Goal: Transaction & Acquisition: Obtain resource

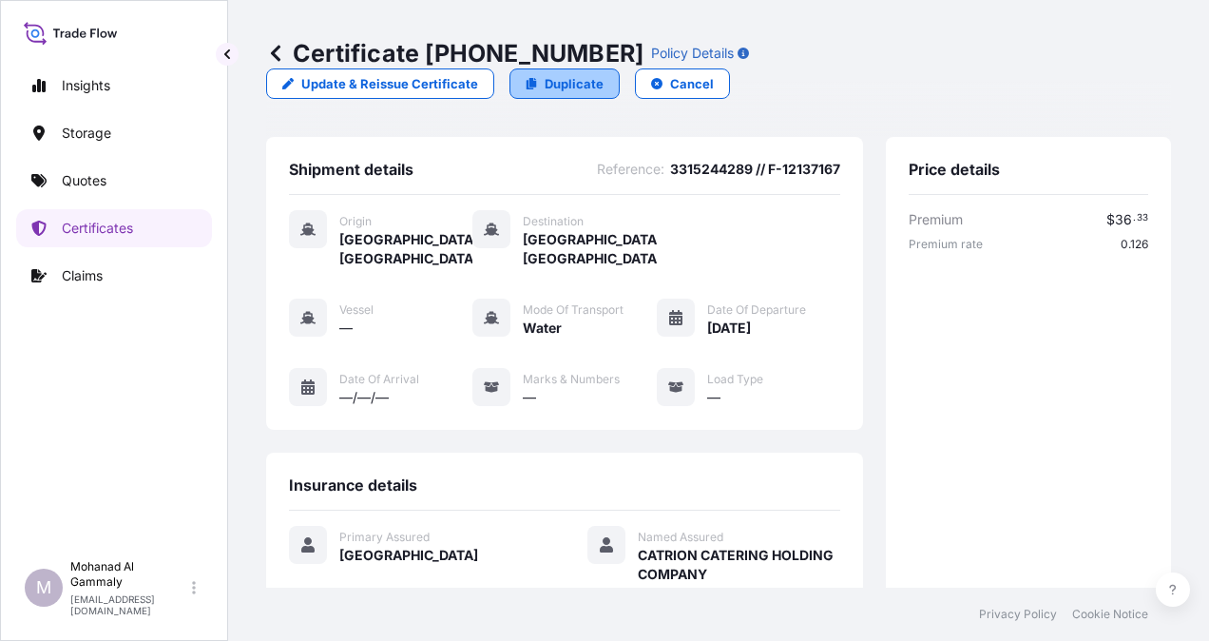
click at [604, 74] on p "Duplicate" at bounding box center [574, 83] width 59 height 19
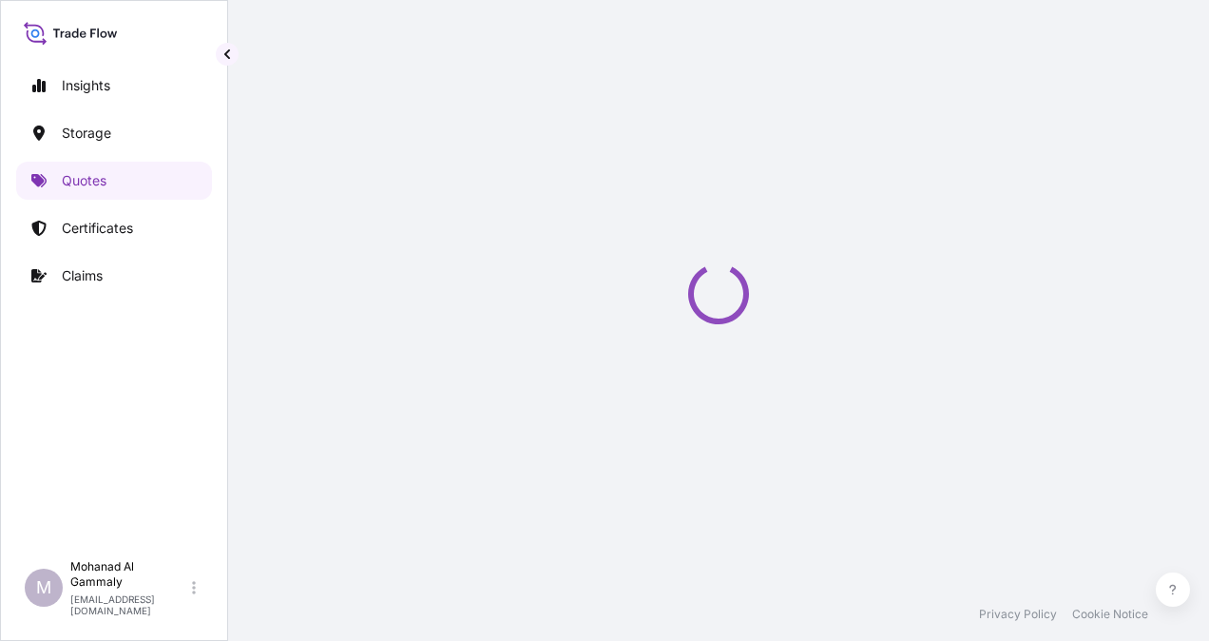
select select "Water"
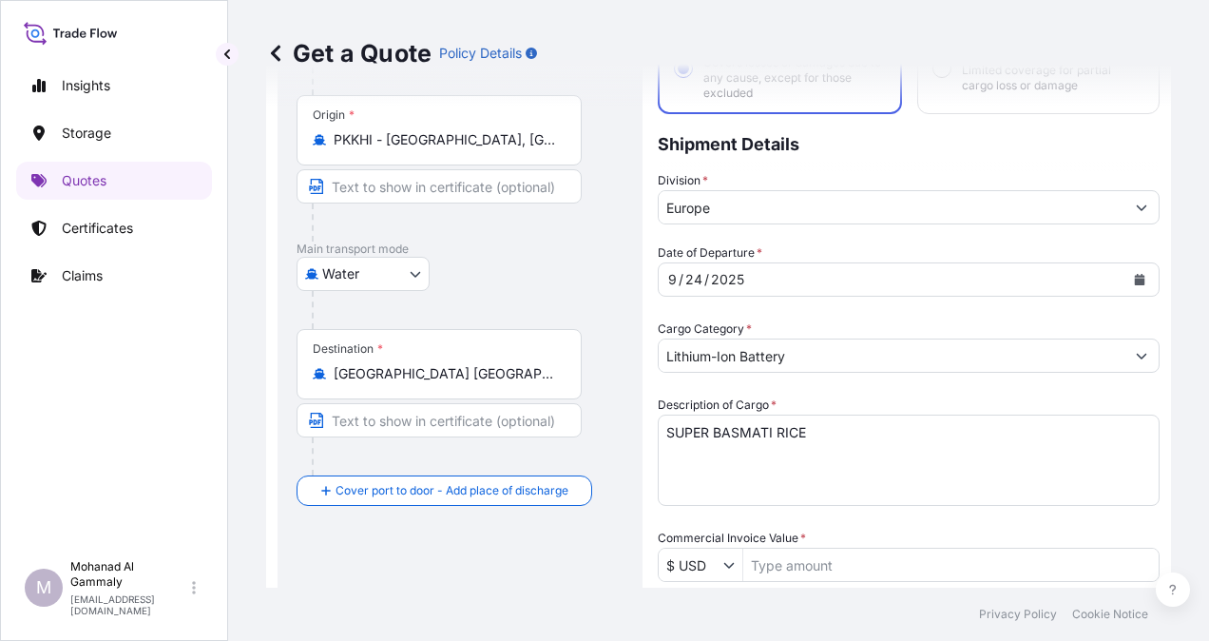
scroll to position [190, 0]
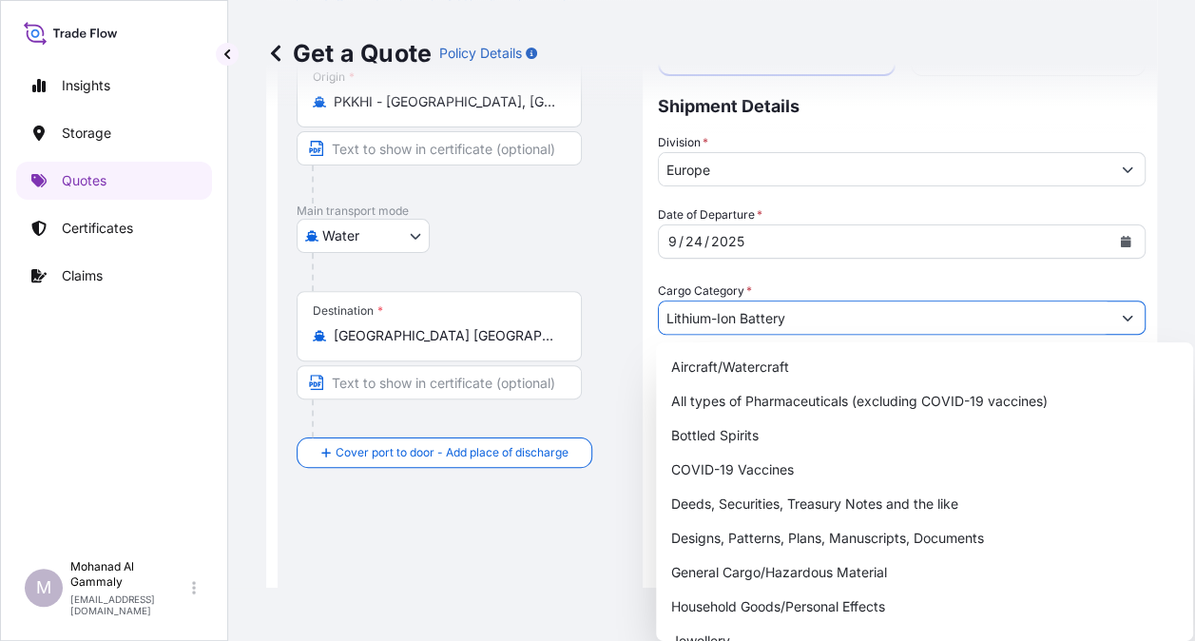
click at [788, 324] on input "Lithium-Ion Battery" at bounding box center [884, 317] width 451 height 34
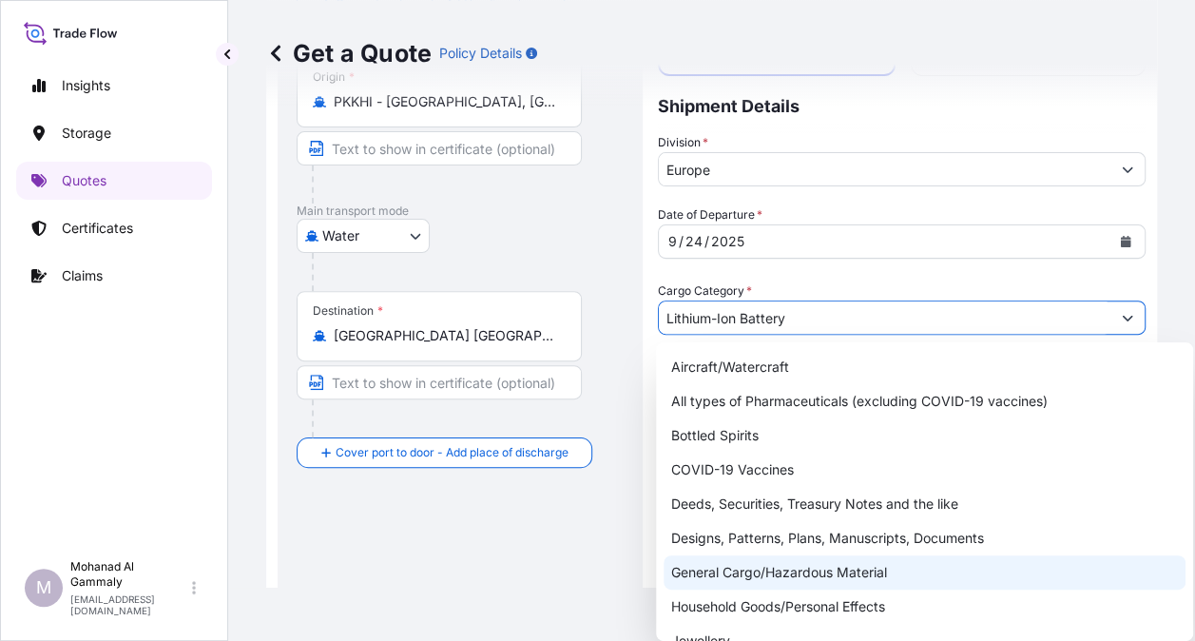
click at [739, 563] on div "General Cargo/Hazardous Material" at bounding box center [924, 572] width 522 height 34
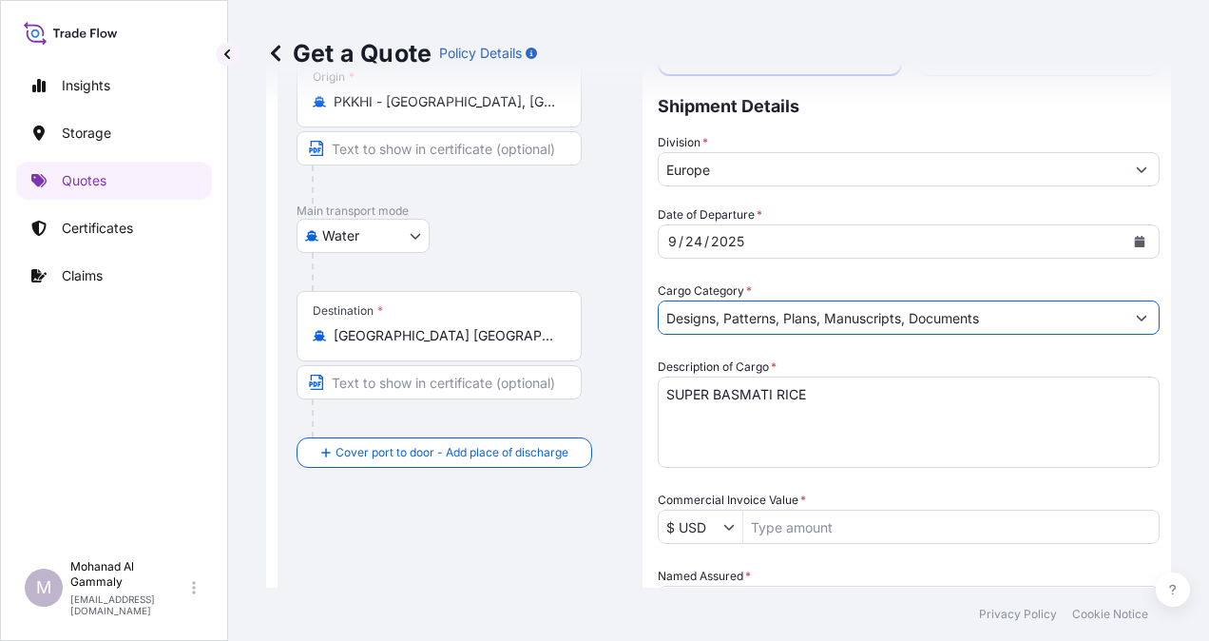
click at [853, 323] on input "Designs, Patterns, Plans, Manuscripts, Documents" at bounding box center [892, 317] width 466 height 34
click at [1122, 317] on button "Show suggestions" at bounding box center [1127, 317] width 34 height 34
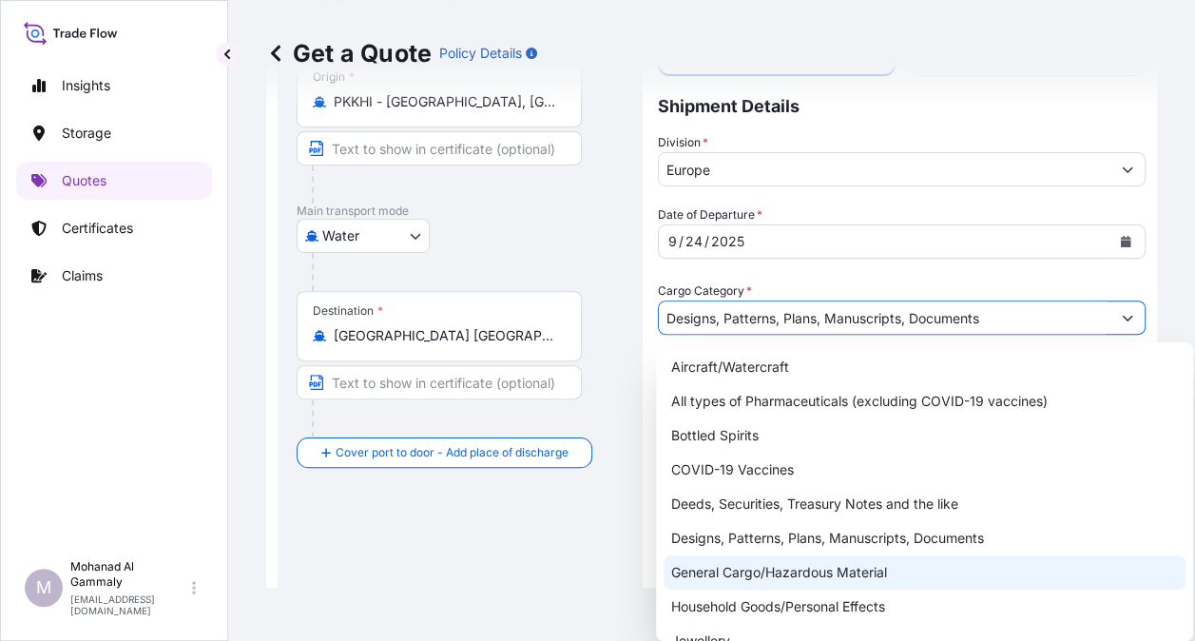
click at [740, 566] on div "General Cargo/Hazardous Material" at bounding box center [924, 572] width 522 height 34
type input "General Cargo/Hazardous Material"
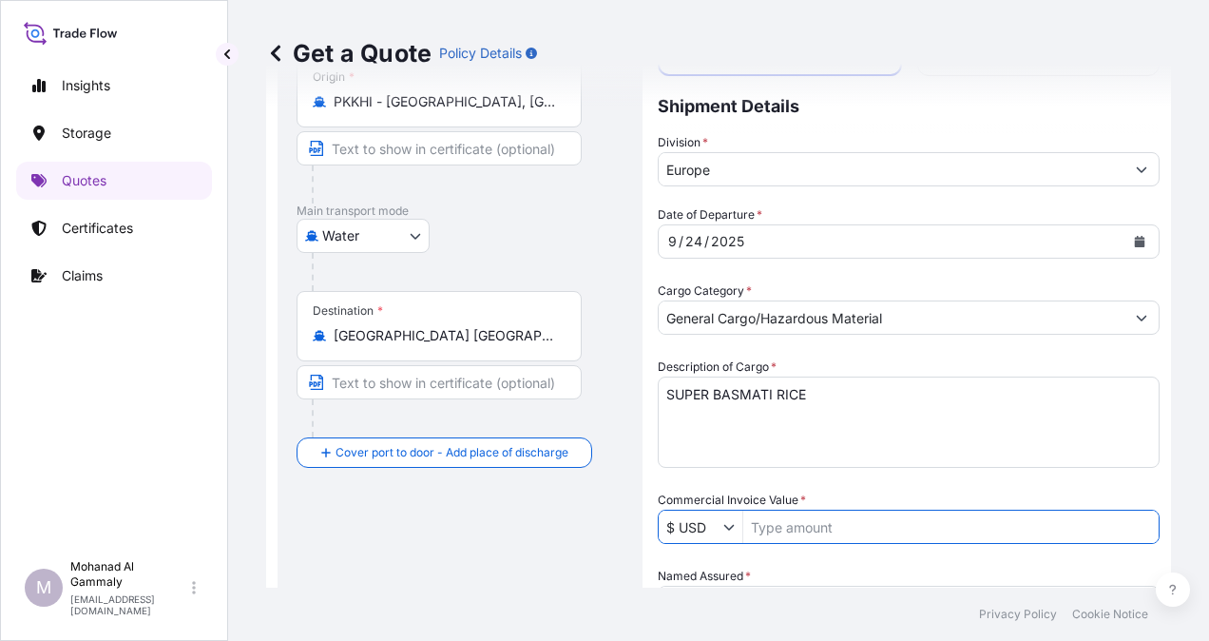
click at [779, 534] on input "Commercial Invoice Value *" at bounding box center [950, 526] width 415 height 34
type input "2"
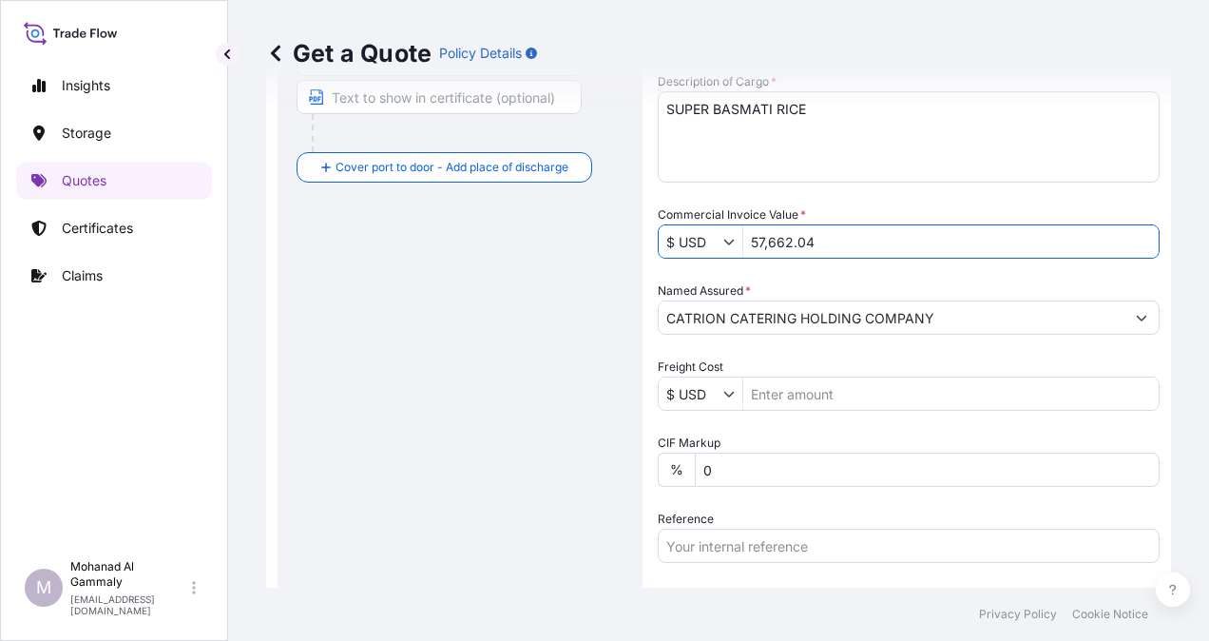
scroll to position [570, 0]
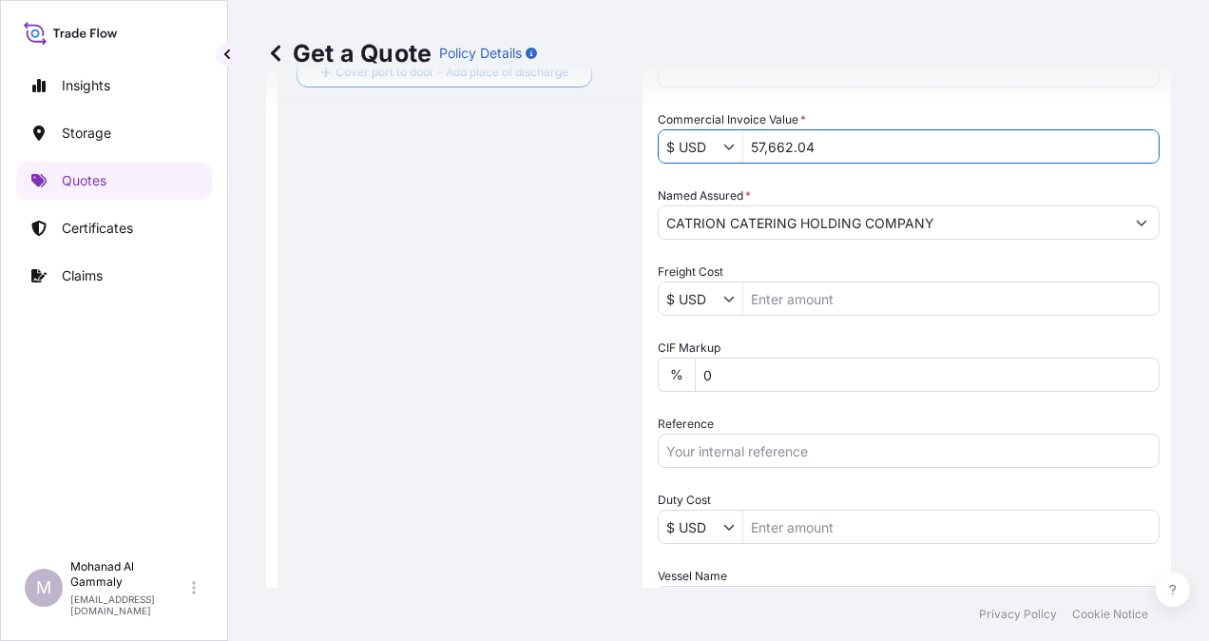
type input "57,662.04"
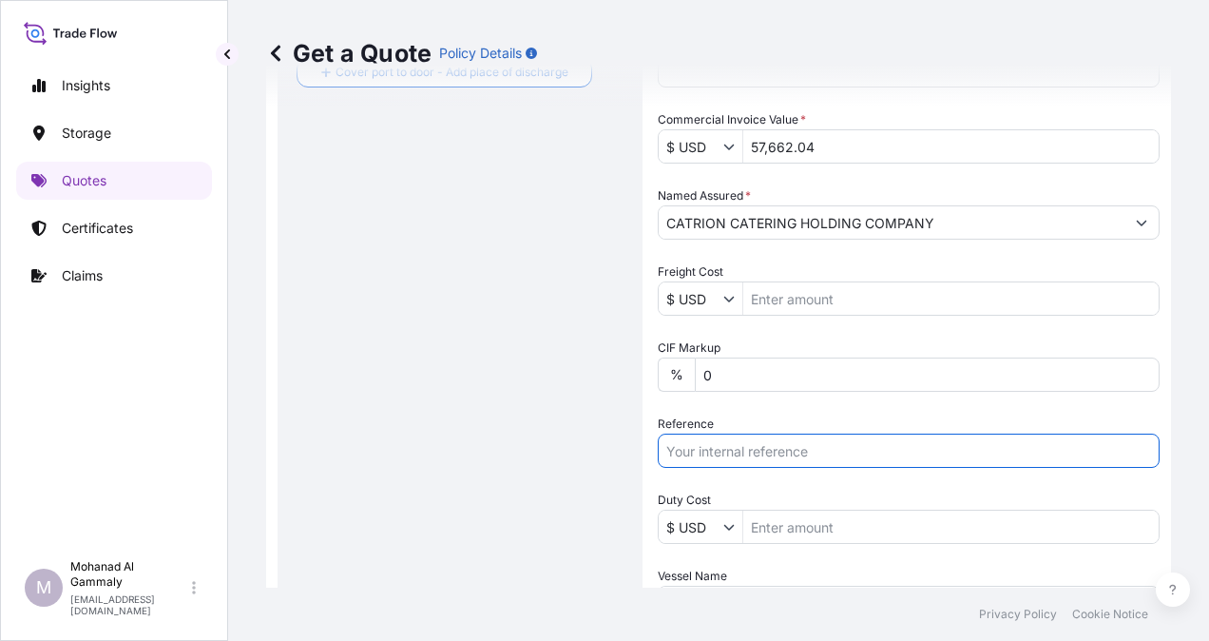
click at [781, 454] on input "Reference" at bounding box center [909, 450] width 502 height 34
click at [867, 444] on input "3315244289 // F-12137167" at bounding box center [909, 450] width 502 height 34
type input "3"
paste input "3315244126"
click at [790, 452] on input "3315244126//" at bounding box center [909, 450] width 502 height 34
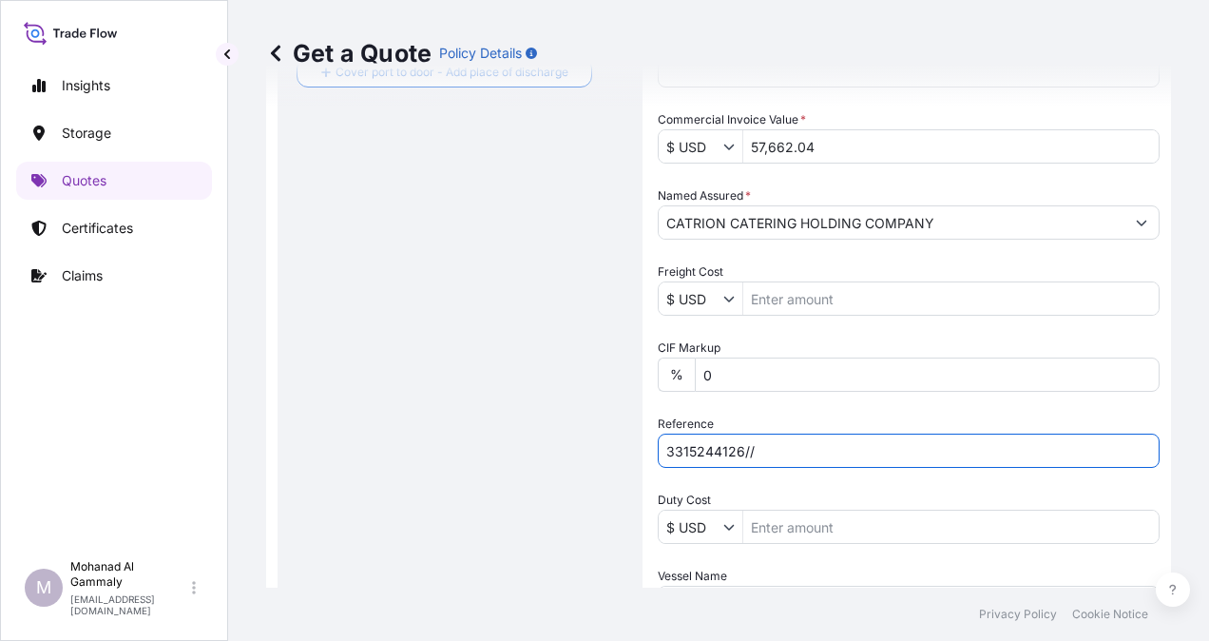
paste input "F-12153730"
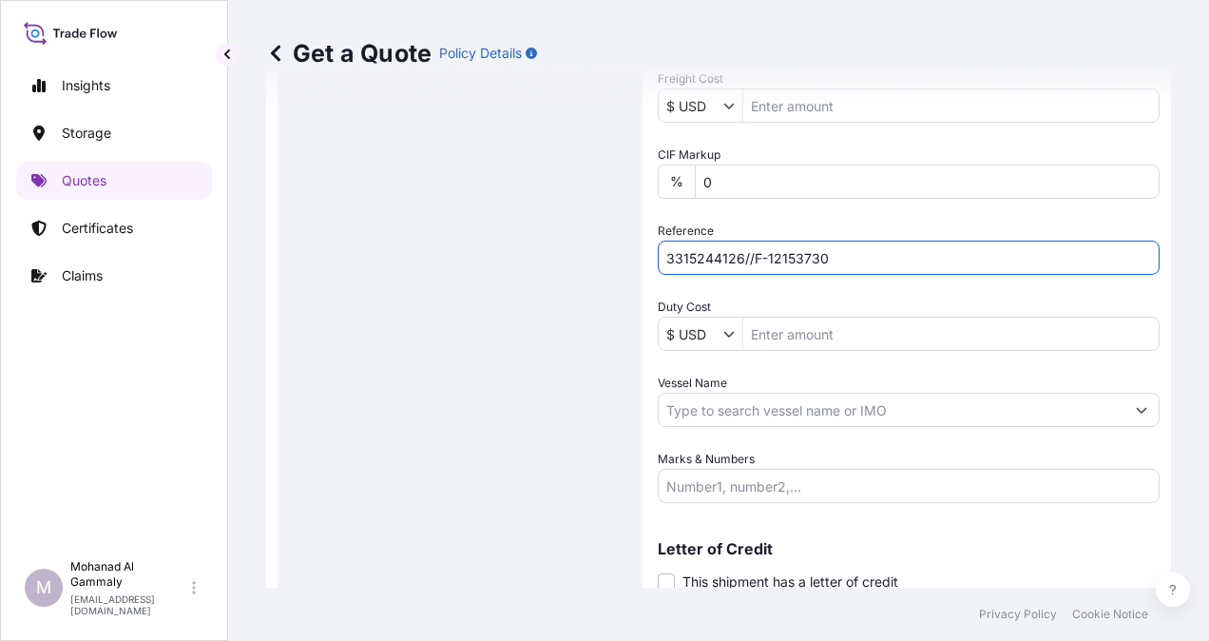
scroll to position [831, 0]
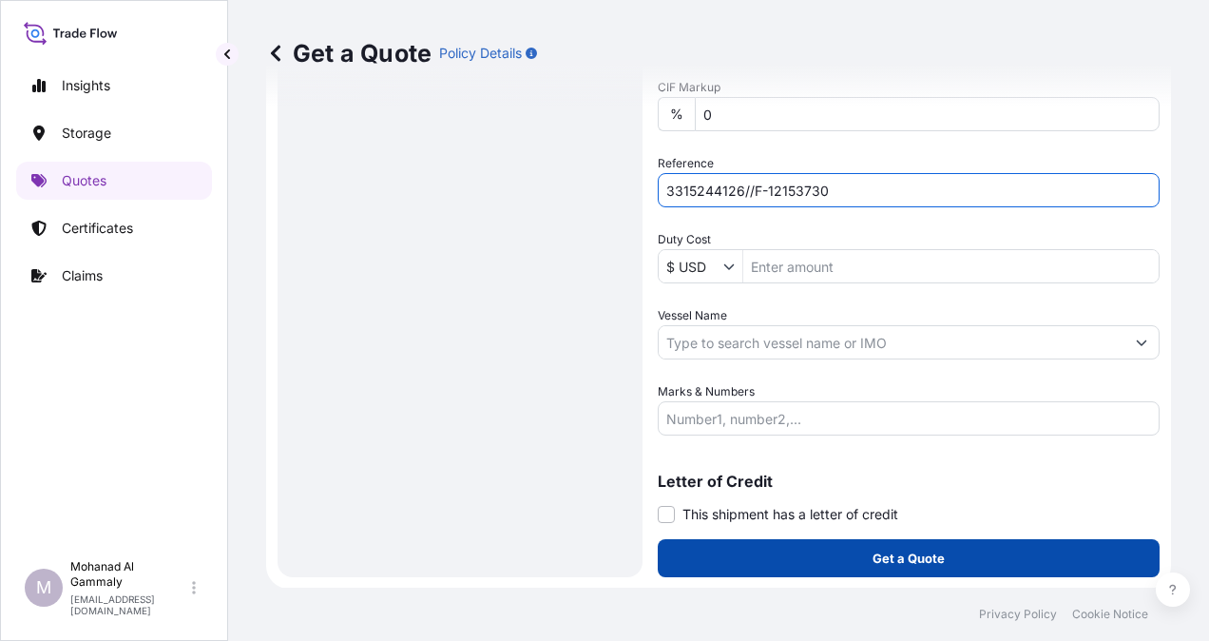
type input "3315244126//F-12153730"
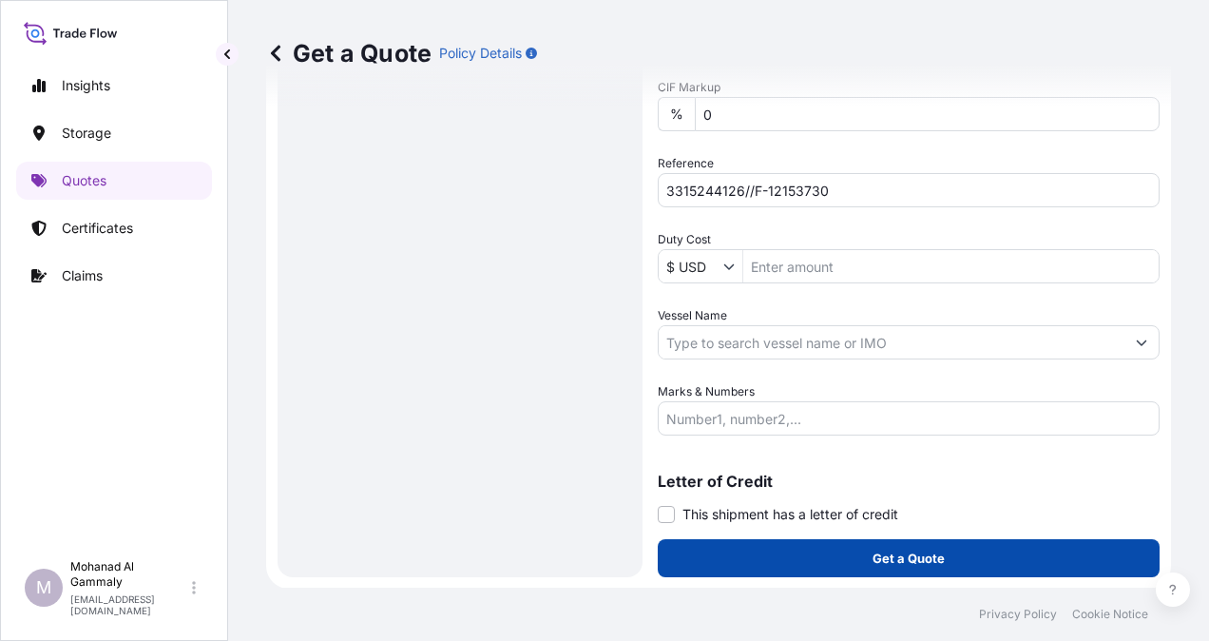
click at [888, 555] on p "Get a Quote" at bounding box center [909, 557] width 72 height 19
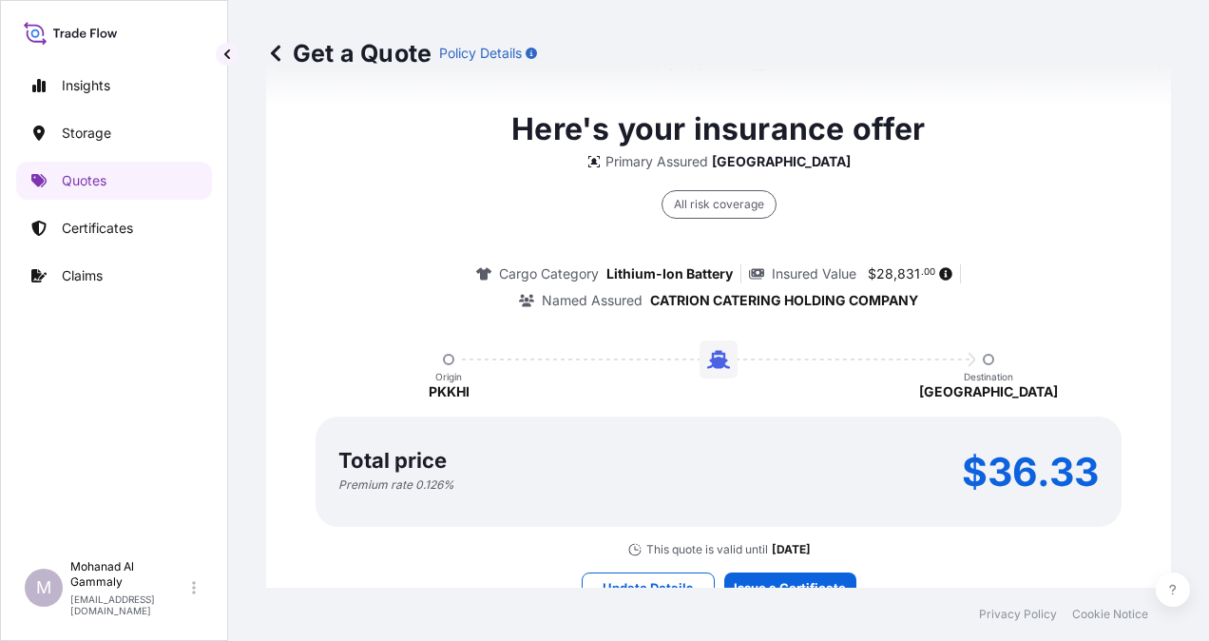
scroll to position [618, 0]
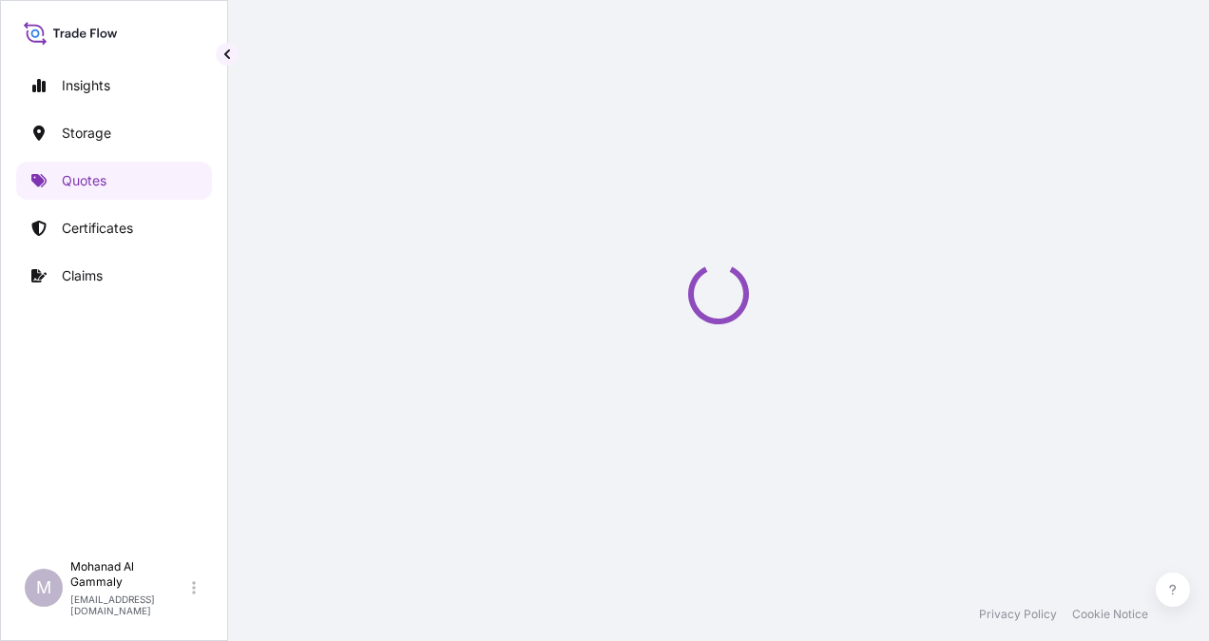
select select "Water"
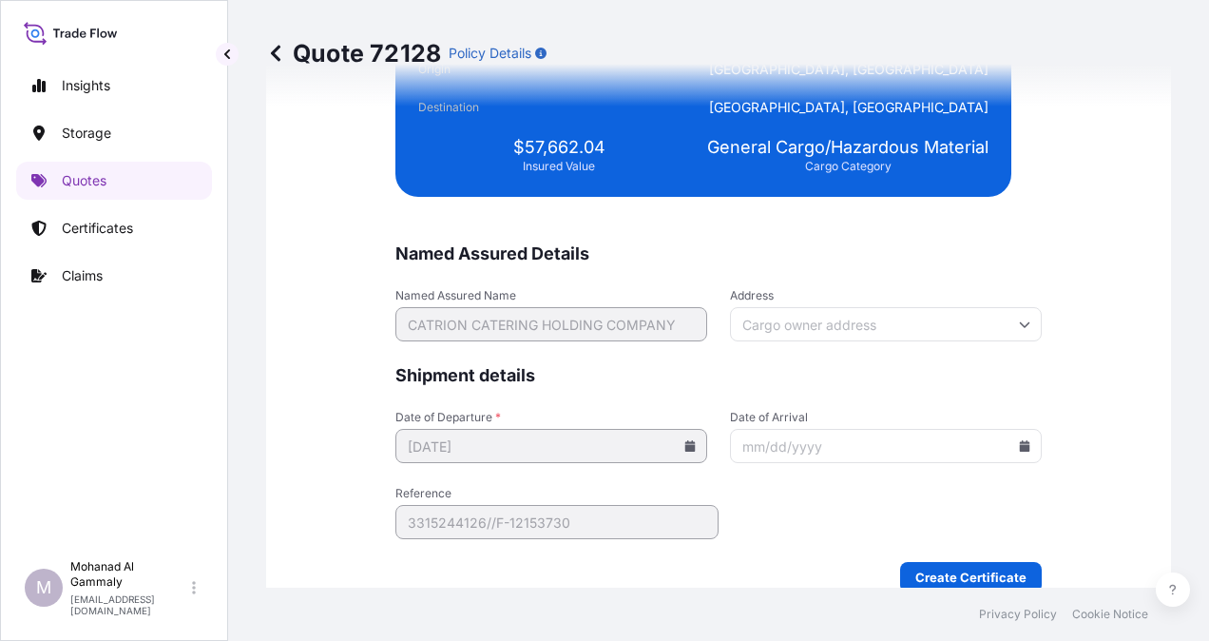
scroll to position [4615, 0]
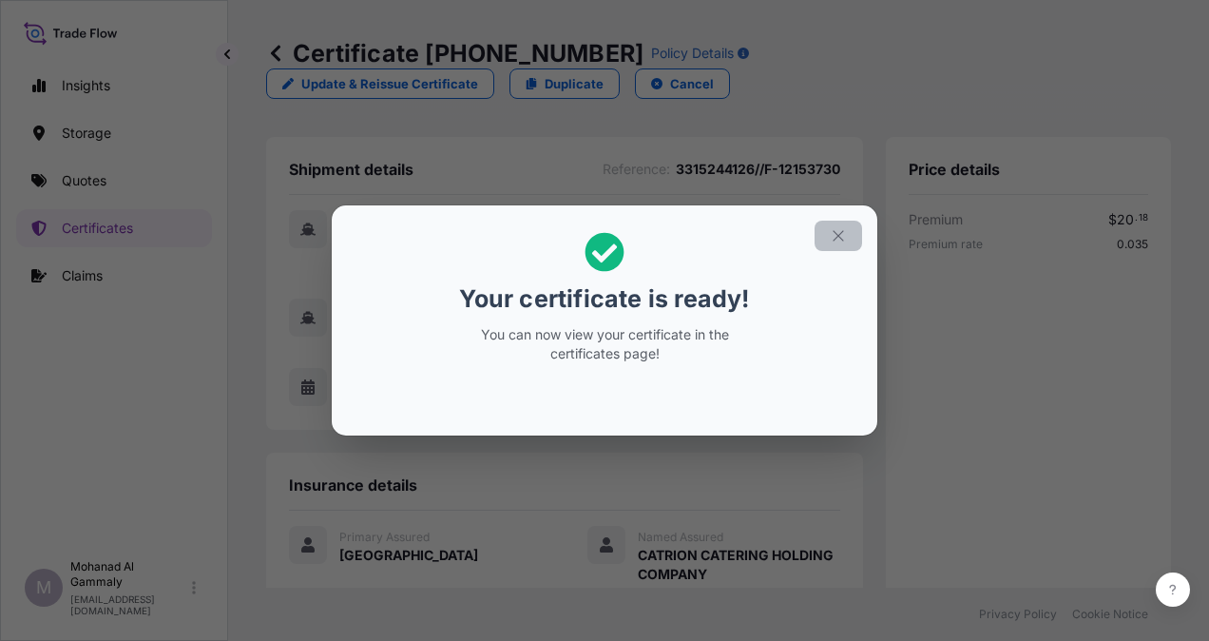
click at [835, 227] on icon "button" at bounding box center [838, 235] width 17 height 17
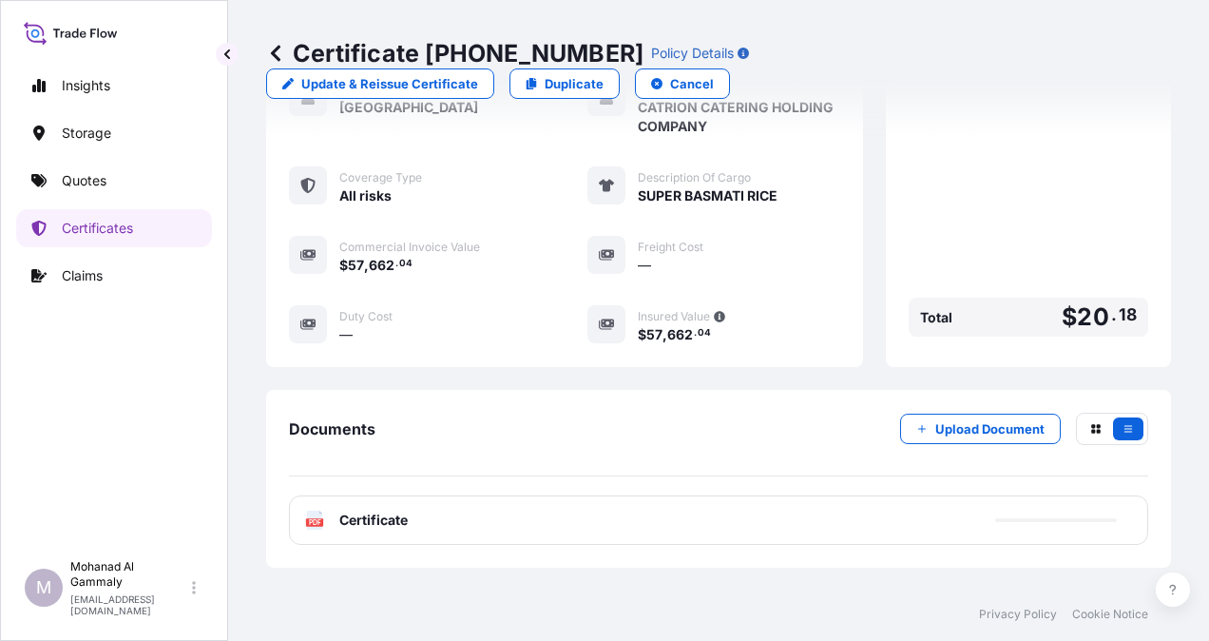
scroll to position [511, 0]
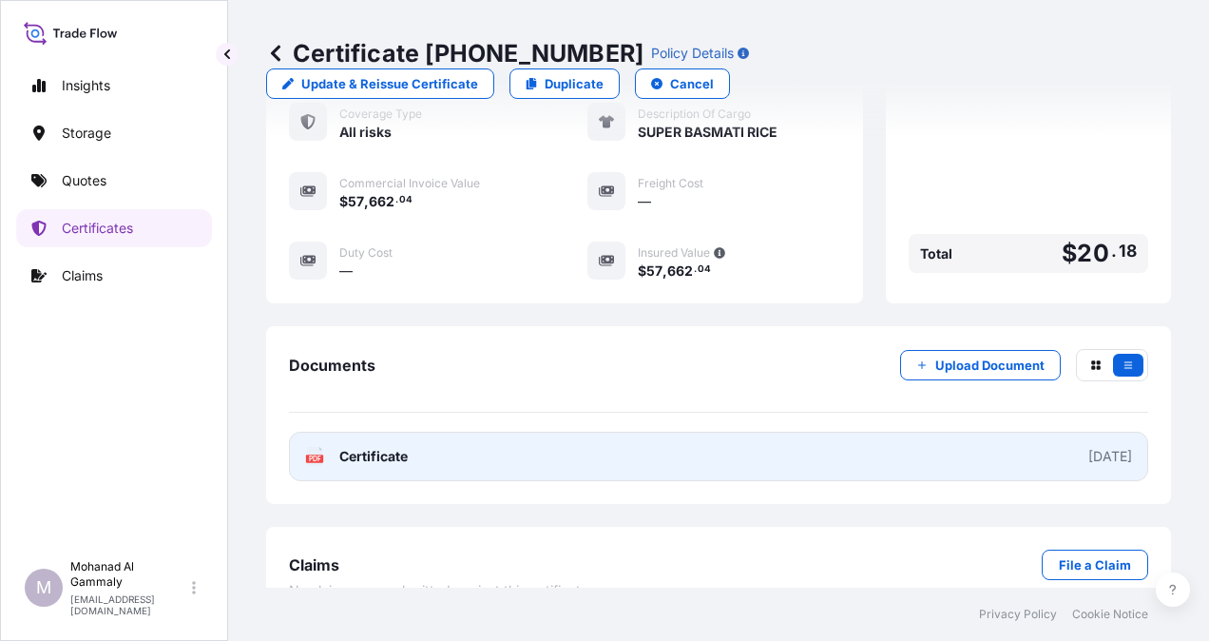
click at [1088, 447] on div "[DATE]" at bounding box center [1110, 456] width 44 height 19
